Goal: Transaction & Acquisition: Purchase product/service

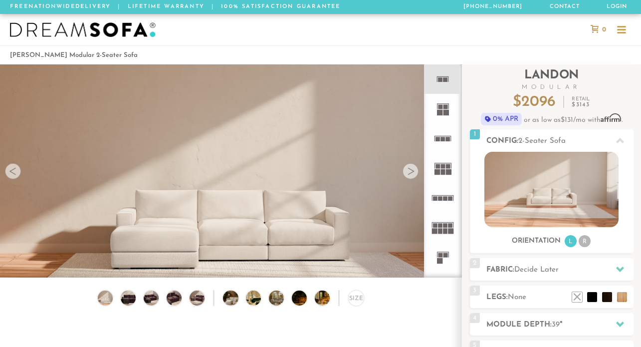
click at [616, 30] on div at bounding box center [621, 30] width 19 height 19
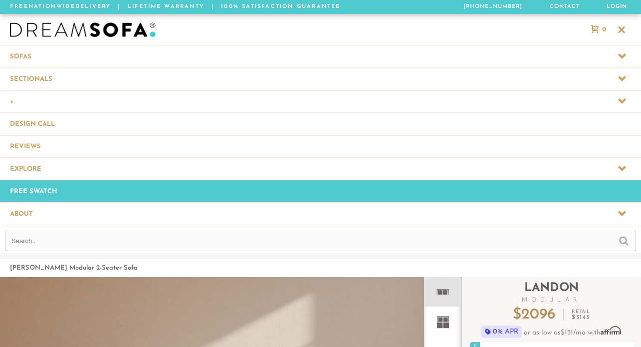
scroll to position [10926, 641]
click at [35, 82] on span at bounding box center [320, 79] width 641 height 22
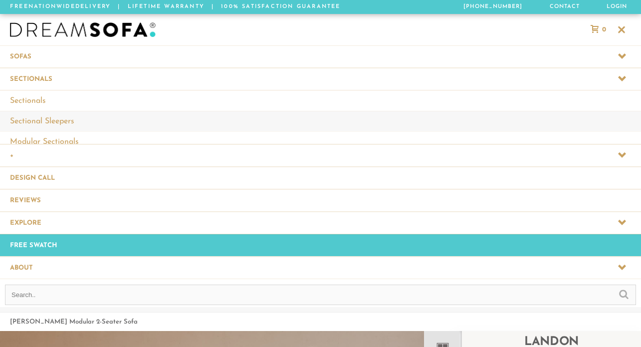
scroll to position [0, 0]
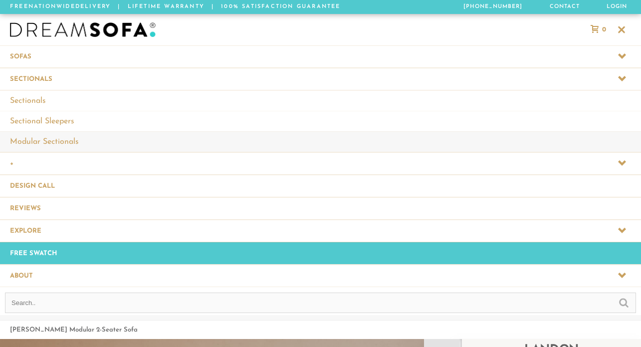
click at [31, 140] on link "Modular Sectionals" at bounding box center [320, 141] width 641 height 20
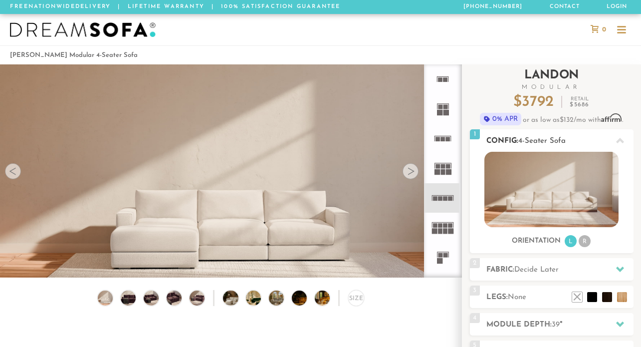
click at [582, 237] on li "R" at bounding box center [585, 241] width 12 height 12
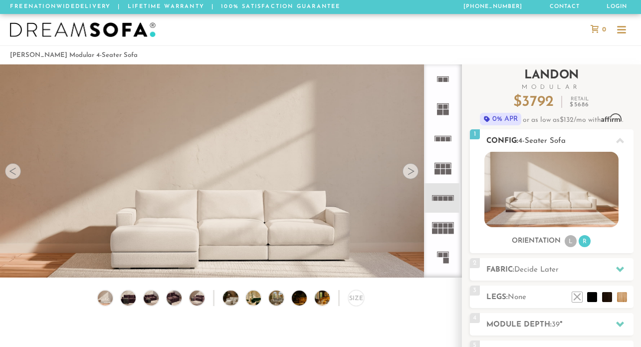
click at [554, 185] on img at bounding box center [551, 189] width 134 height 75
click at [552, 266] on span "Decide Later" at bounding box center [536, 269] width 44 height 7
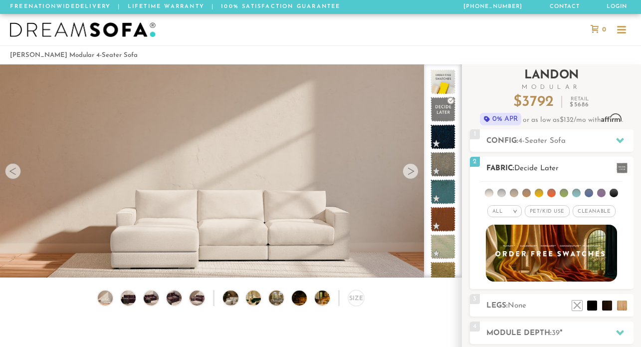
click at [508, 210] on div "All >" at bounding box center [504, 211] width 34 height 12
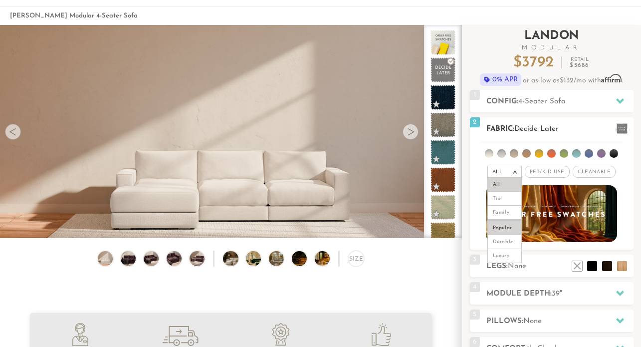
scroll to position [40, 0]
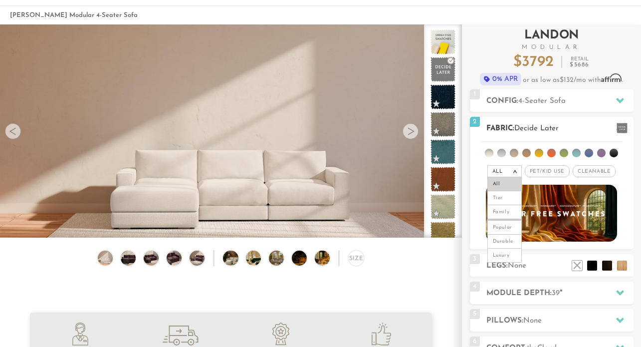
click at [544, 169] on span "Pet/Kid Use x" at bounding box center [547, 171] width 45 height 12
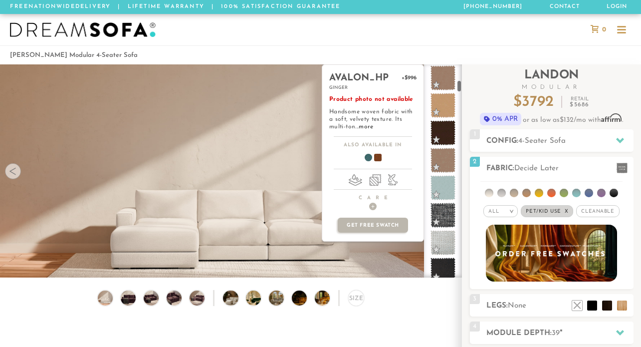
scroll to position [446, 0]
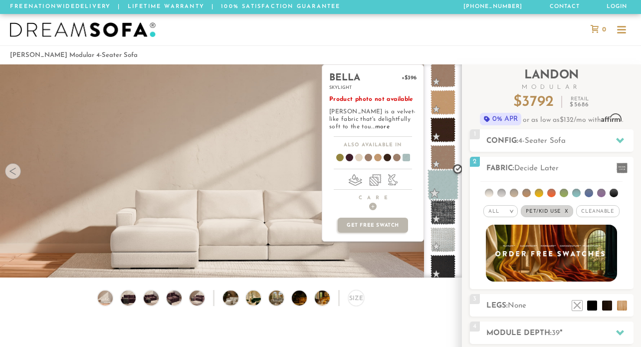
click at [441, 187] on span at bounding box center [442, 184] width 31 height 31
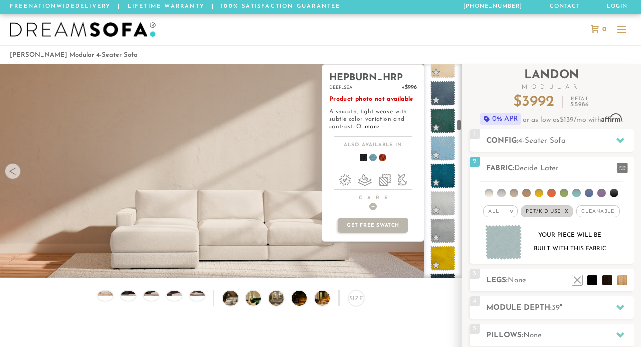
scroll to position [1517, 0]
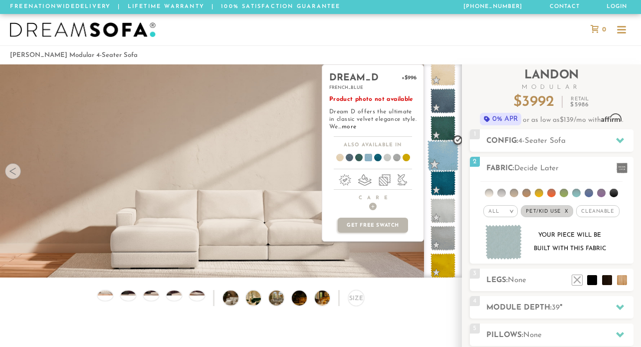
click at [444, 157] on span at bounding box center [442, 155] width 31 height 31
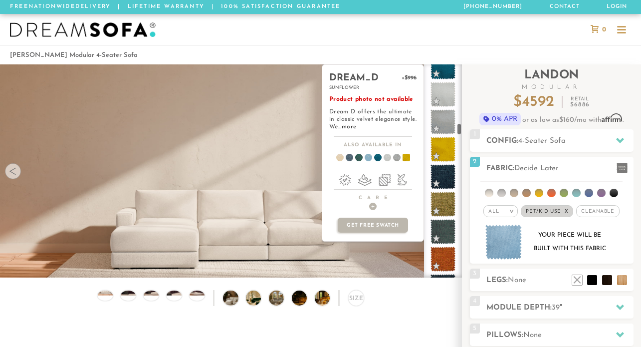
scroll to position [1634, 0]
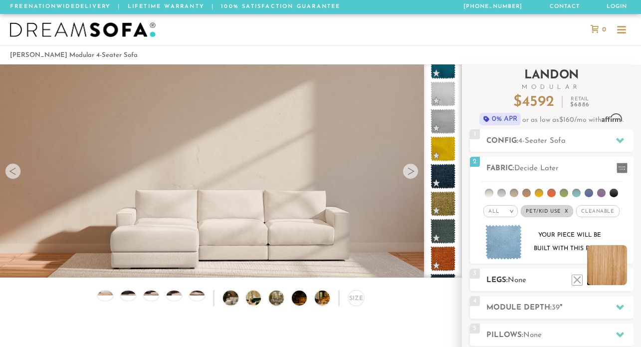
click at [620, 281] on li at bounding box center [607, 265] width 40 height 40
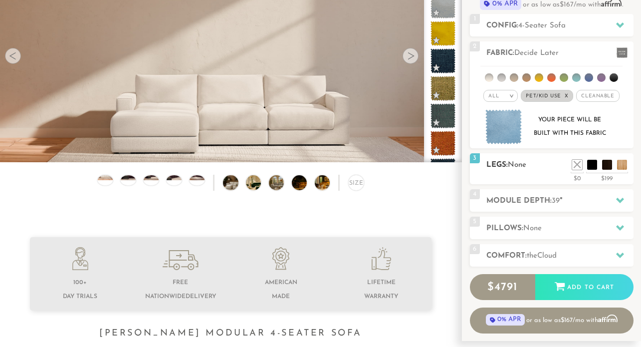
scroll to position [117, 0]
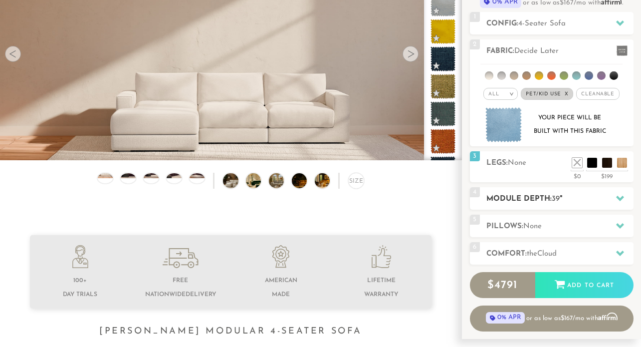
click at [519, 198] on h2 "Module Depth: 39 "" at bounding box center [559, 198] width 147 height 11
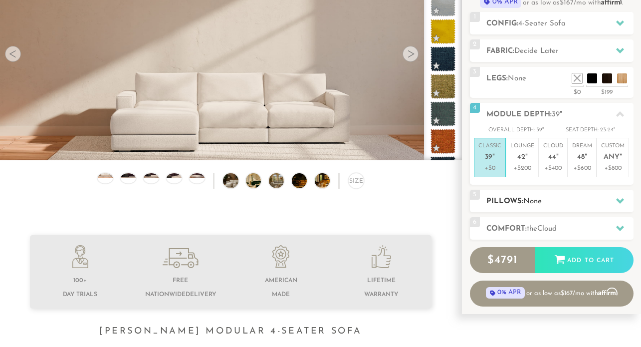
click at [519, 199] on h2 "Pillows: None" at bounding box center [559, 201] width 147 height 11
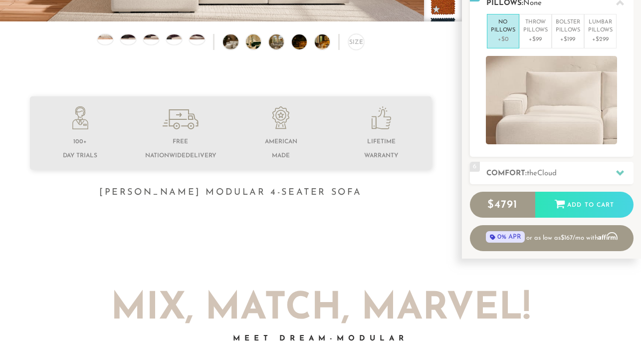
scroll to position [257, 0]
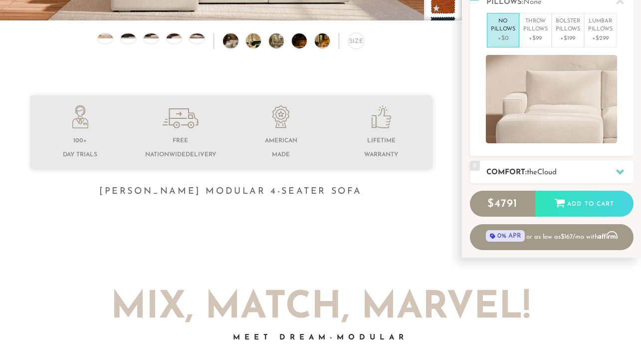
click at [521, 173] on h2 "Comfort: the Cloud" at bounding box center [559, 172] width 147 height 11
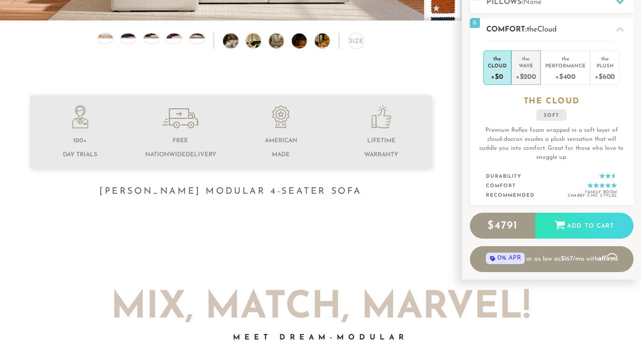
click at [521, 71] on div "+$200" at bounding box center [526, 76] width 20 height 14
click at [497, 75] on div "+$0" at bounding box center [497, 76] width 19 height 14
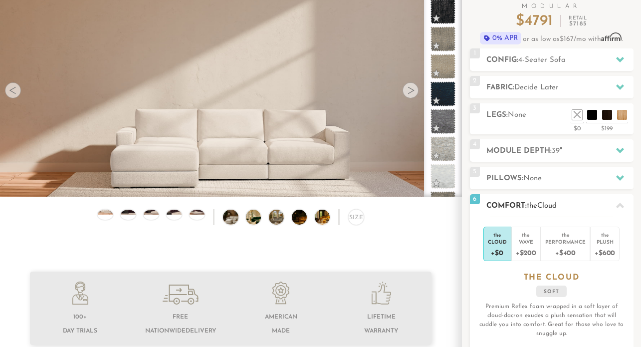
scroll to position [30, 0]
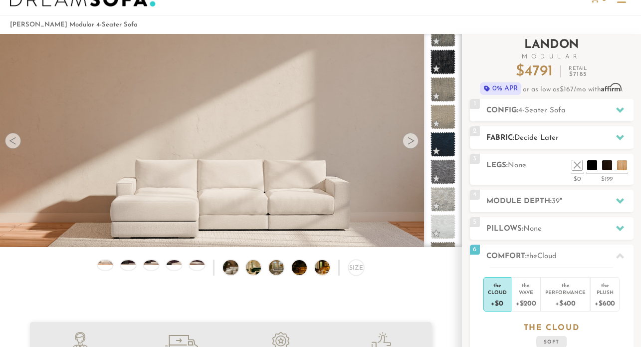
click at [525, 136] on span "Decide Later" at bounding box center [536, 137] width 44 height 7
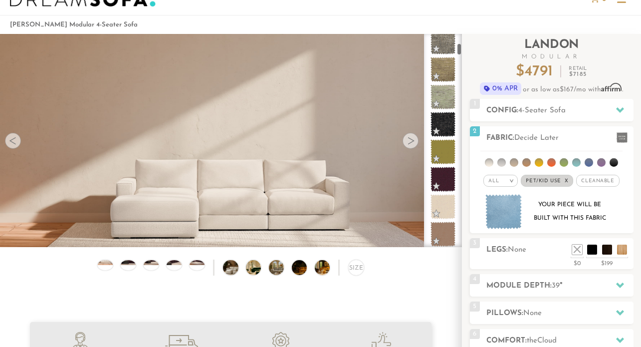
scroll to position [0, 0]
